Goal: Task Accomplishment & Management: Complete application form

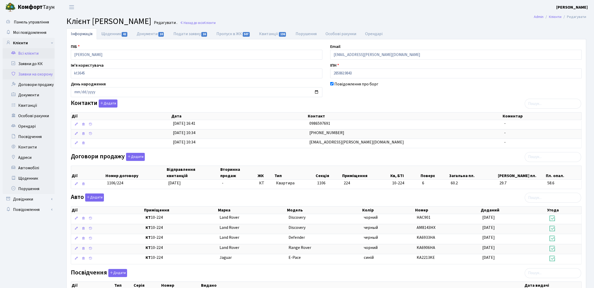
click at [47, 74] on link "Заявки на охорону" at bounding box center [29, 74] width 52 height 10
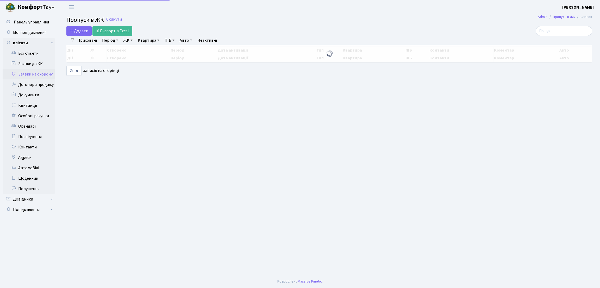
select select "25"
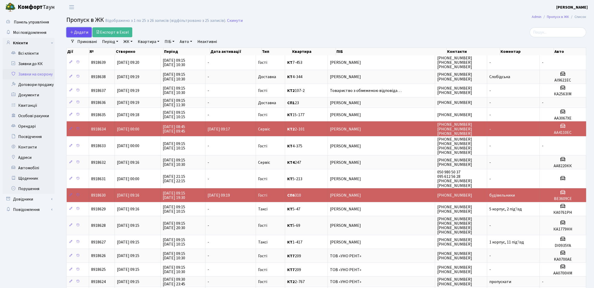
click at [80, 31] on span "Додати" at bounding box center [79, 32] width 18 height 6
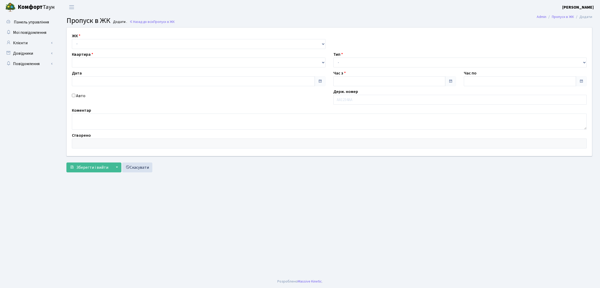
type input "[DATE]"
type input "09:15"
type input "10:15"
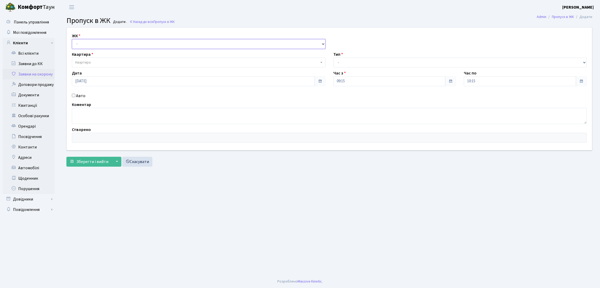
click at [181, 47] on select "- КТ, вул. Регенераторна, [GEOGRAPHIC_DATA], вул. [PERSON_NAME], [GEOGRAPHIC_DA…" at bounding box center [199, 44] width 254 height 10
select select "271"
click at [72, 39] on select "- КТ, вул. Регенераторна, [GEOGRAPHIC_DATA], вул. [PERSON_NAME], [GEOGRAPHIC_DA…" at bounding box center [199, 44] width 254 height 10
select select
click at [176, 63] on span "Квартира" at bounding box center [197, 62] width 244 height 5
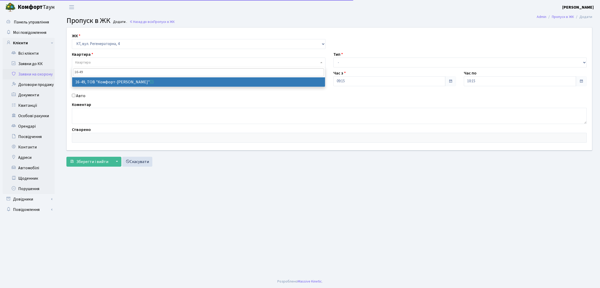
type input "16-49"
select select "8610"
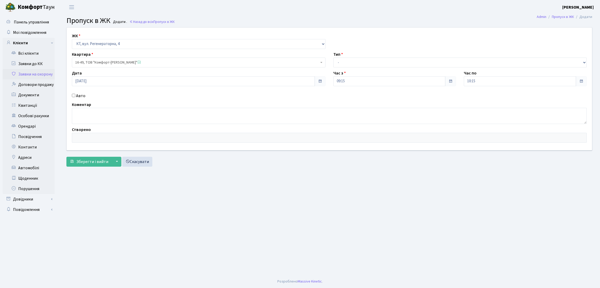
click at [74, 98] on div "Авто" at bounding box center [198, 96] width 261 height 6
click at [76, 95] on div "Авто" at bounding box center [198, 96] width 261 height 6
click at [72, 96] on input "Авто" at bounding box center [73, 95] width 3 height 3
checkbox input "true"
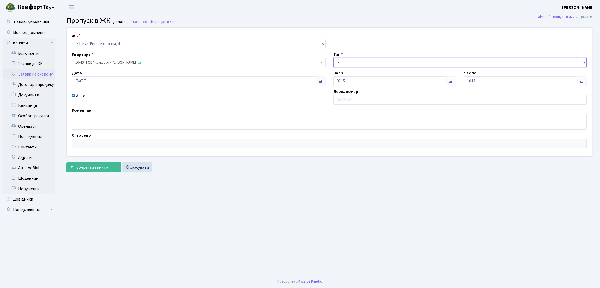
click at [397, 61] on select "- Доставка Таксі Гості Сервіс" at bounding box center [460, 63] width 254 height 10
select select "1"
click at [333, 58] on select "- Доставка Таксі Гості Сервіс" at bounding box center [460, 63] width 254 height 10
click at [375, 100] on input "text" at bounding box center [460, 100] width 254 height 10
type input "АА6963ІМ"
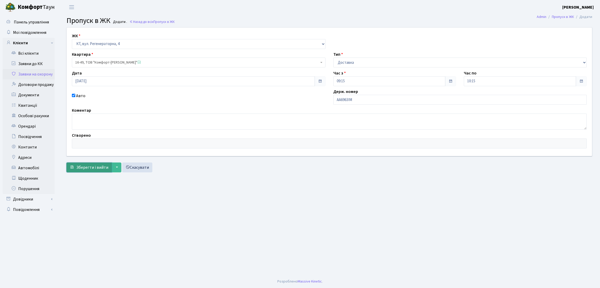
click at [95, 167] on span "Зберегти і вийти" at bounding box center [92, 168] width 32 height 6
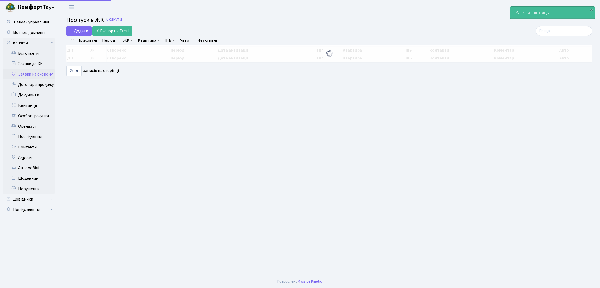
select select "25"
